Goal: Task Accomplishment & Management: Manage account settings

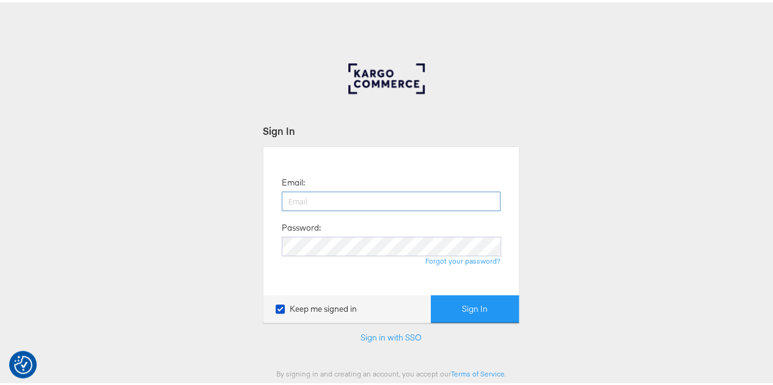
click at [351, 197] on input "email" at bounding box center [391, 199] width 219 height 20
type input "nidhi.vijayvargiya@groupm.com"
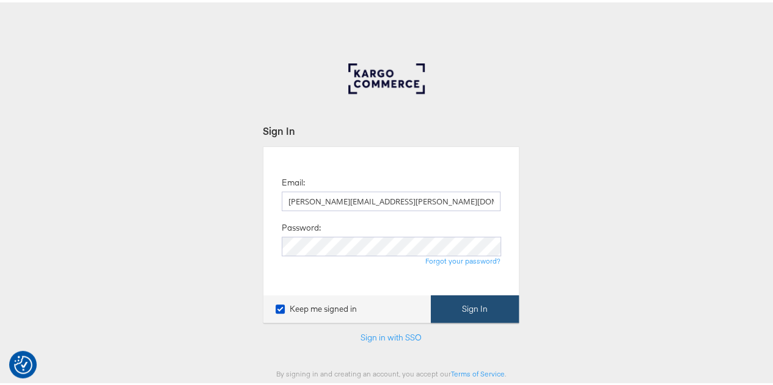
click at [450, 307] on button "Sign In" at bounding box center [475, 306] width 88 height 27
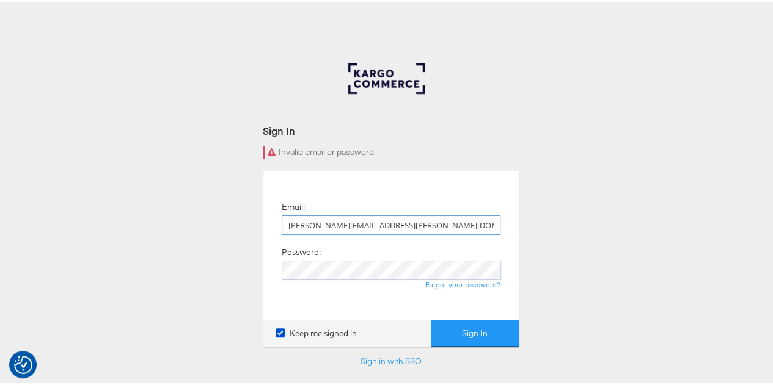
click at [443, 229] on input "nidhi.vijayvargiya@groupm.com" at bounding box center [391, 223] width 219 height 20
click at [393, 356] on link "Sign in with SSO" at bounding box center [390, 359] width 61 height 11
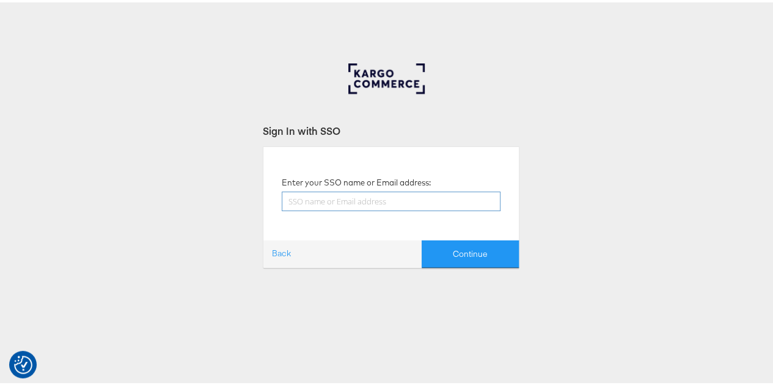
click at [351, 200] on input "text" at bounding box center [391, 199] width 219 height 20
click at [361, 204] on input "text" at bounding box center [391, 199] width 219 height 20
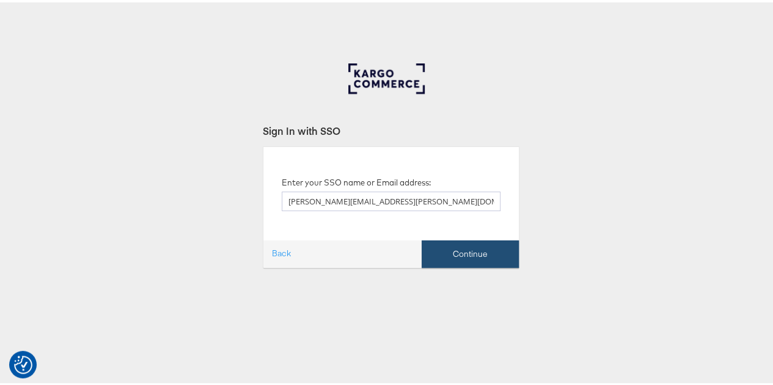
type input "[PERSON_NAME][EMAIL_ADDRESS][PERSON_NAME][DOMAIN_NAME]"
click at [453, 257] on button "Continue" at bounding box center [469, 251] width 97 height 27
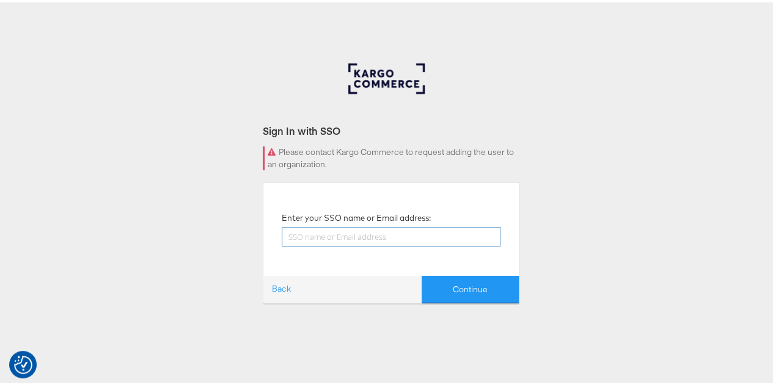
click at [348, 234] on input "text" at bounding box center [391, 235] width 219 height 20
type input "Nidhi.Vijayvargiya@Groump.com"
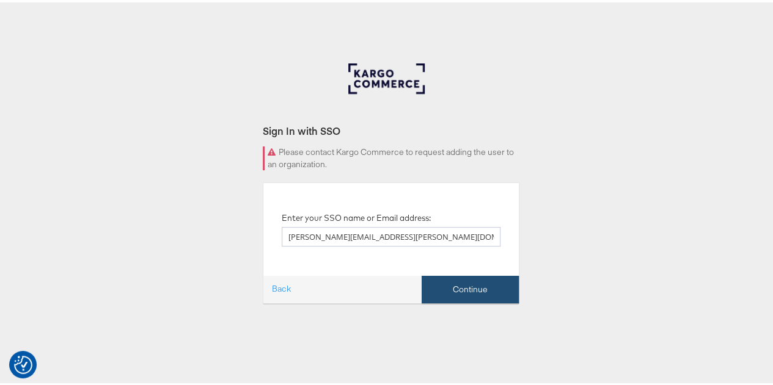
click at [490, 292] on button "Continue" at bounding box center [469, 287] width 97 height 27
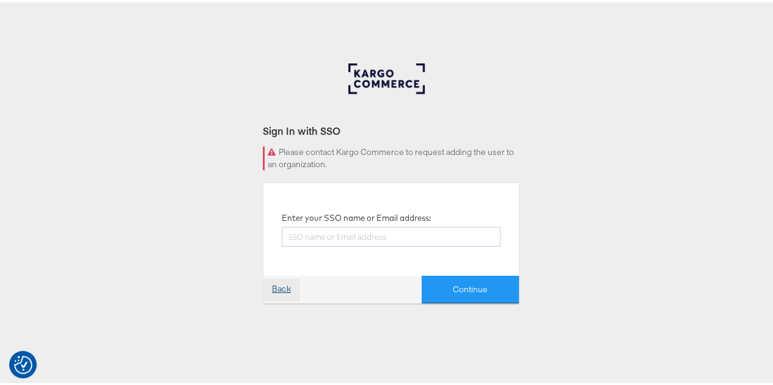
click at [276, 290] on link "Back" at bounding box center [281, 288] width 36 height 22
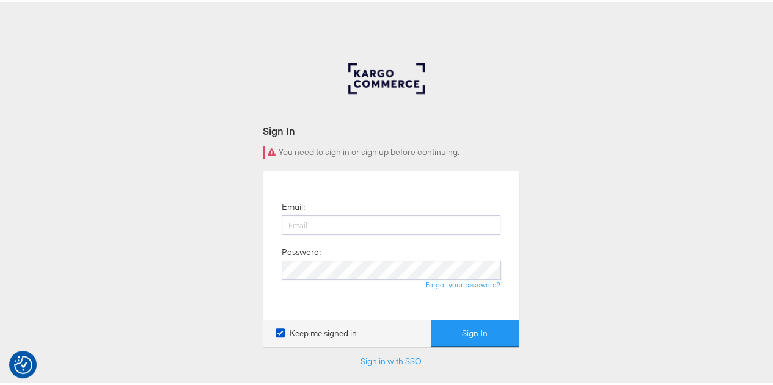
click at [593, 244] on div "Sign In You need to sign in or sign up before continuing. Email: Password: Forg…" at bounding box center [391, 366] width 782 height 611
click at [453, 284] on link "Forgot your password?" at bounding box center [462, 282] width 75 height 9
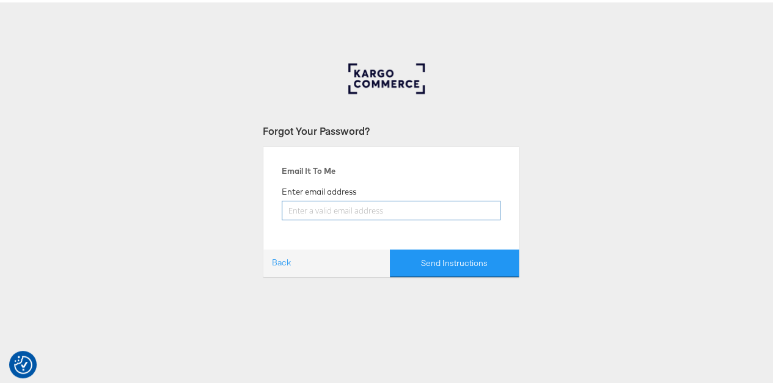
click at [320, 209] on input "email" at bounding box center [391, 209] width 219 height 20
type input "nidhi.vijayvargiya@groupm.com"
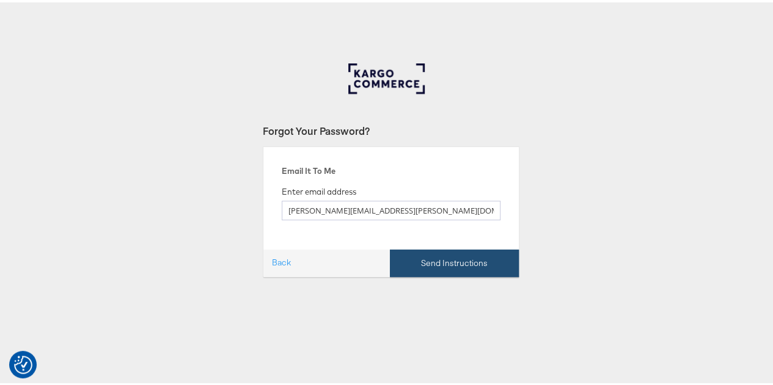
click at [442, 260] on button "Send Instructions" at bounding box center [454, 260] width 129 height 27
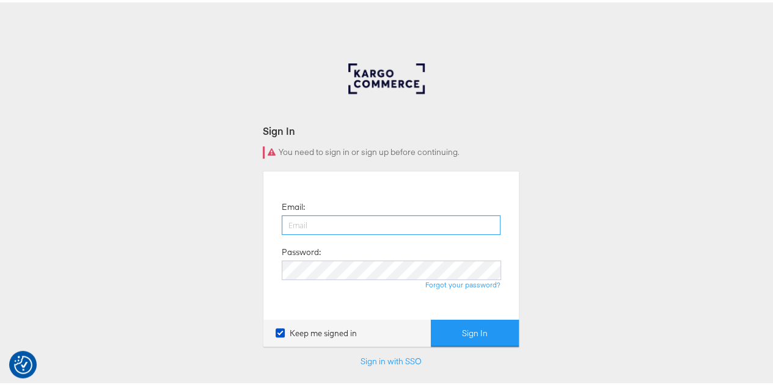
click at [368, 225] on input "email" at bounding box center [391, 223] width 219 height 20
type input "[PERSON_NAME][EMAIL_ADDRESS][PERSON_NAME][DOMAIN_NAME]"
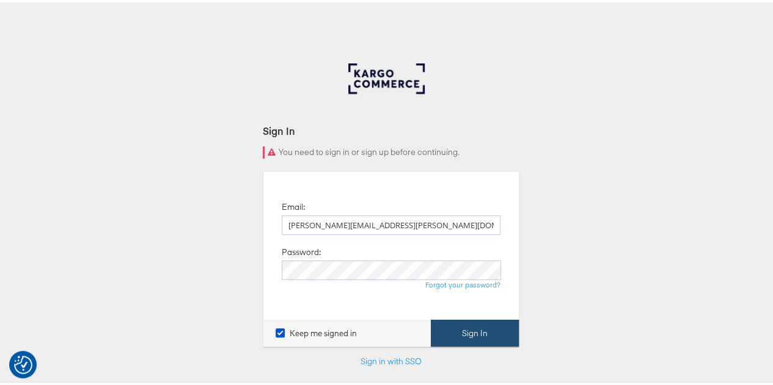
click at [453, 330] on button "Sign In" at bounding box center [475, 331] width 88 height 27
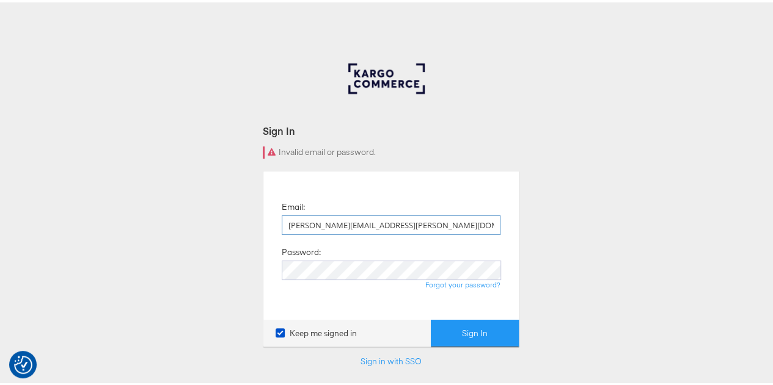
click at [403, 222] on input "[PERSON_NAME][EMAIL_ADDRESS][PERSON_NAME][DOMAIN_NAME]" at bounding box center [391, 223] width 219 height 20
type input "n"
click at [403, 222] on input "email" at bounding box center [391, 223] width 219 height 20
type input "[PERSON_NAME][EMAIL_ADDRESS][PERSON_NAME][DOMAIN_NAME]"
click at [490, 327] on button "Sign In" at bounding box center [475, 331] width 88 height 27
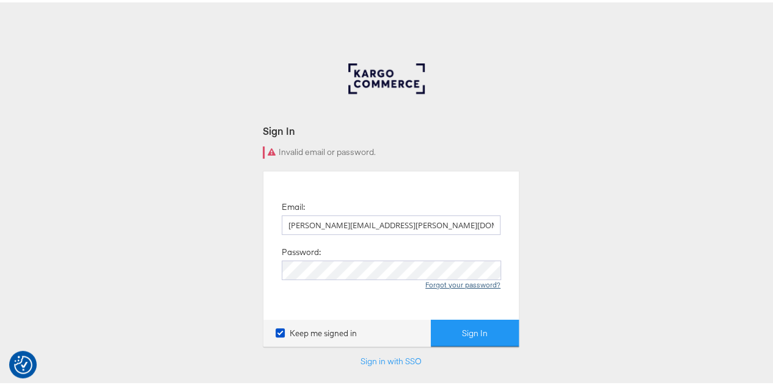
click at [461, 283] on link "Forgot your password?" at bounding box center [462, 282] width 75 height 9
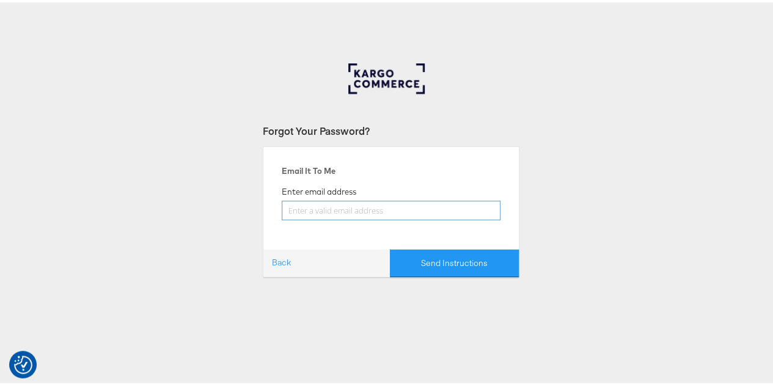
click at [332, 209] on input "email" at bounding box center [391, 209] width 219 height 20
type input "[PERSON_NAME][EMAIL_ADDRESS][PERSON_NAME][DOMAIN_NAME]"
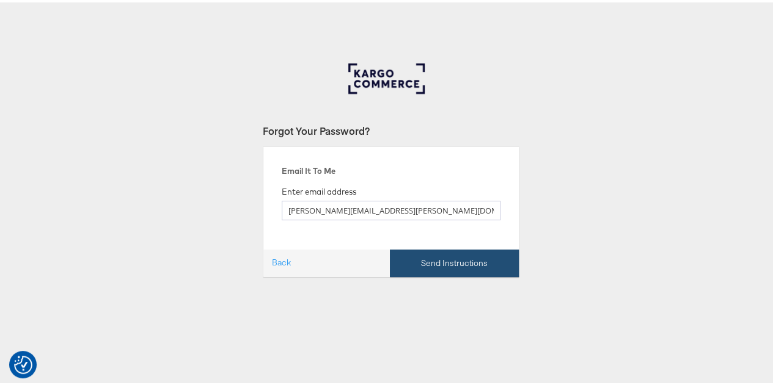
click at [429, 260] on button "Send Instructions" at bounding box center [454, 260] width 129 height 27
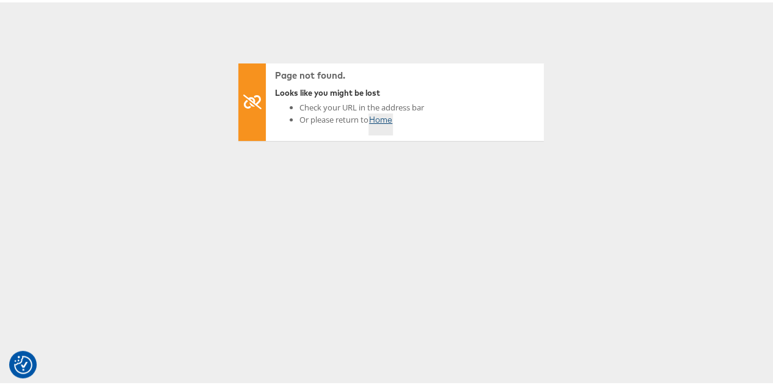
click at [381, 118] on link "Home" at bounding box center [380, 122] width 24 height 22
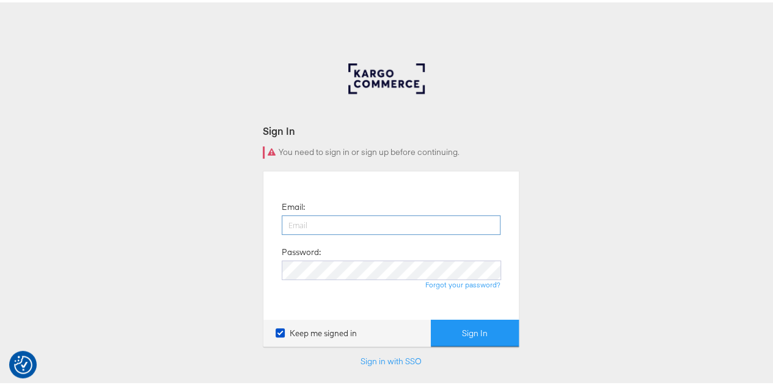
click at [366, 222] on input "email" at bounding box center [391, 223] width 219 height 20
click at [365, 362] on link "Sign in with SSO" at bounding box center [390, 359] width 61 height 11
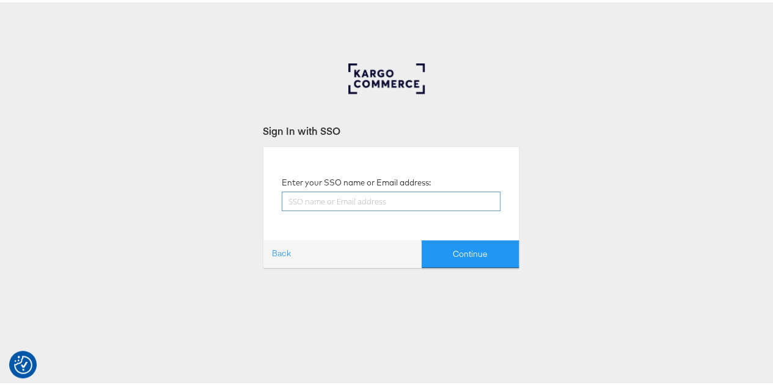
click at [365, 195] on input "text" at bounding box center [391, 199] width 219 height 20
type input "[PERSON_NAME][EMAIL_ADDRESS][PERSON_NAME][DOMAIN_NAME]"
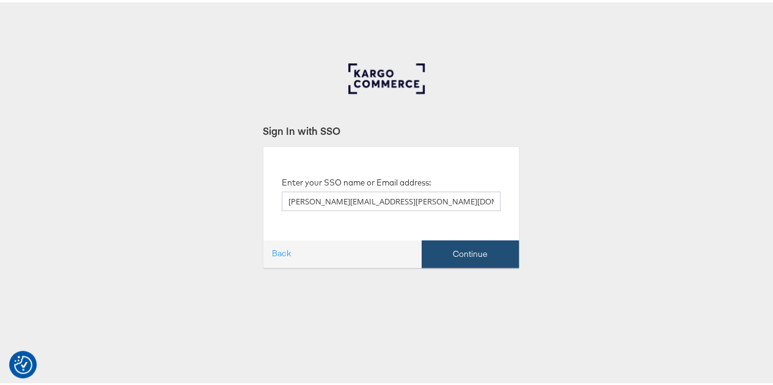
click at [445, 249] on button "Continue" at bounding box center [469, 251] width 97 height 27
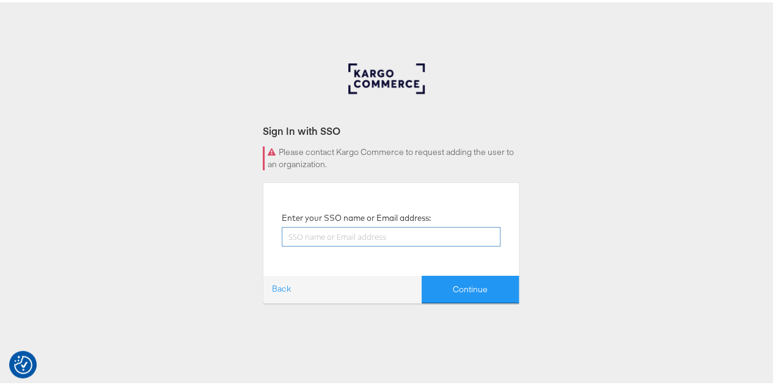
click at [363, 236] on input "text" at bounding box center [391, 235] width 219 height 20
type input "[PERSON_NAME][EMAIL_ADDRESS][PERSON_NAME][DOMAIN_NAME]"
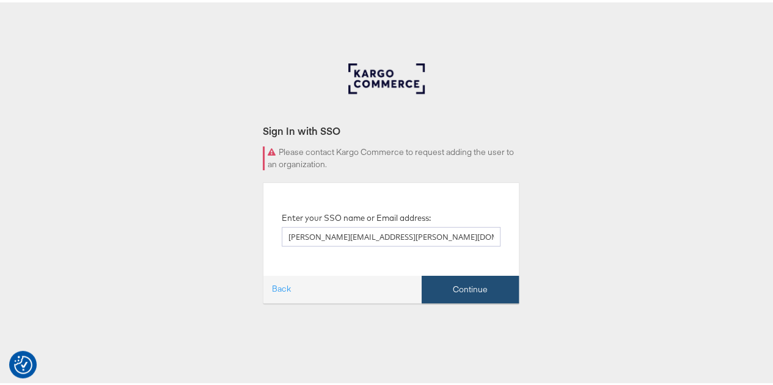
click at [476, 293] on button "Continue" at bounding box center [469, 287] width 97 height 27
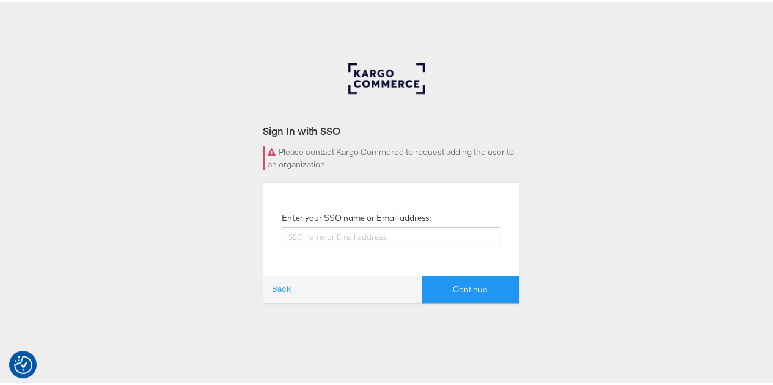
click at [657, 142] on div "Sign In with SSO Please contact Kargo Commerce to request adding the user to an…" at bounding box center [391, 366] width 782 height 611
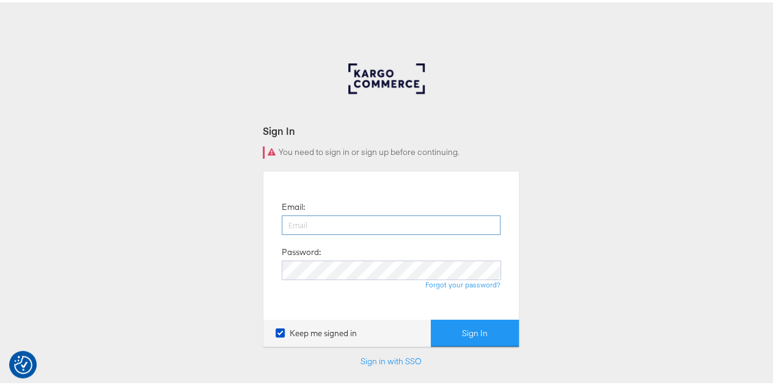
click at [360, 222] on input "email" at bounding box center [391, 223] width 219 height 20
type input "[PERSON_NAME][EMAIL_ADDRESS][PERSON_NAME][DOMAIN_NAME]"
click at [487, 145] on div "You need to sign in or sign up before continuing." at bounding box center [391, 150] width 257 height 12
click at [610, 260] on div "Sign In You need to sign in or sign up before continuing. Email: [PERSON_NAME][…" at bounding box center [391, 366] width 782 height 611
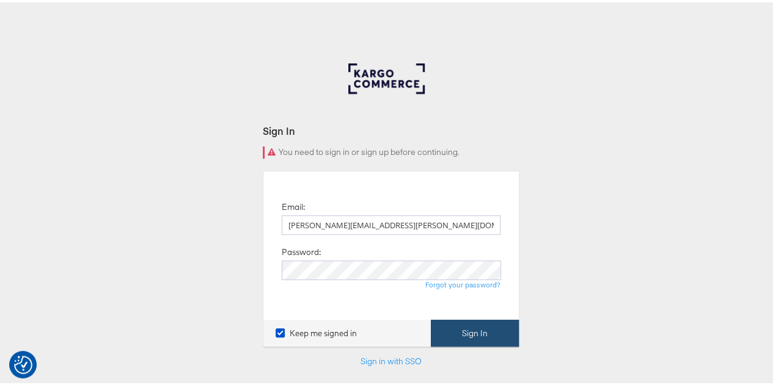
click at [470, 328] on button "Sign In" at bounding box center [475, 331] width 88 height 27
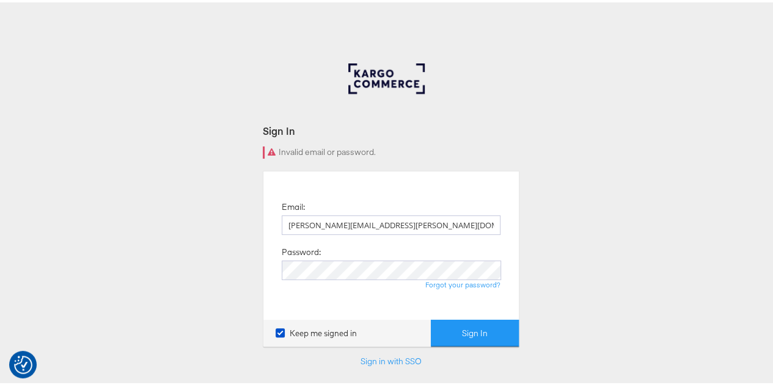
click at [470, 328] on button "Sign In" at bounding box center [475, 331] width 88 height 27
click at [547, 297] on div "Sign In Invalid email or password. Email: [PERSON_NAME][EMAIL_ADDRESS][PERSON_N…" at bounding box center [391, 366] width 782 height 611
